Goal: Entertainment & Leisure: Consume media (video, audio)

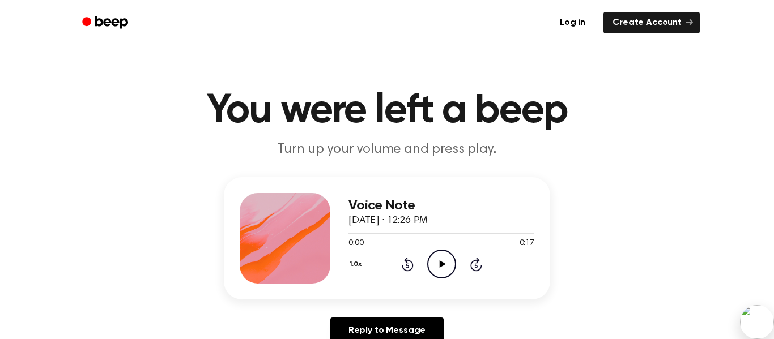
click at [445, 264] on icon at bounding box center [442, 263] width 6 height 7
click at [446, 268] on icon "Play Audio" at bounding box center [441, 264] width 29 height 29
click at [448, 268] on icon "Pause Audio" at bounding box center [441, 264] width 29 height 29
click at [449, 272] on icon "Play Audio" at bounding box center [441, 264] width 29 height 29
click at [443, 260] on icon "Play Audio" at bounding box center [441, 264] width 29 height 29
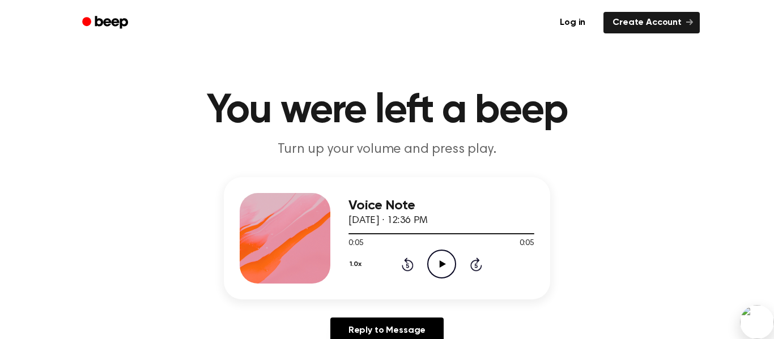
click at [443, 260] on icon "Play Audio" at bounding box center [441, 264] width 29 height 29
